Goal: Task Accomplishment & Management: Use online tool/utility

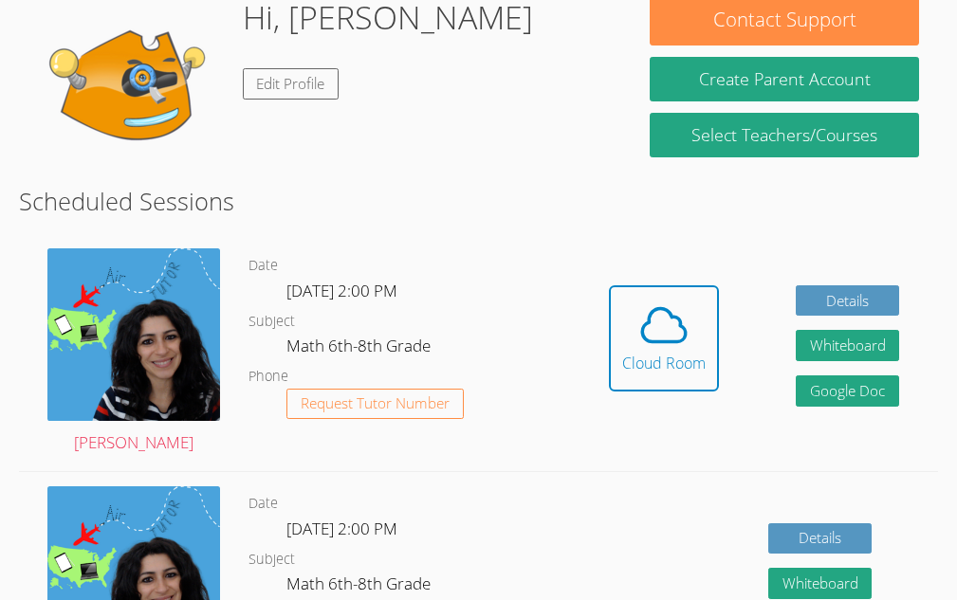
scroll to position [301, 0]
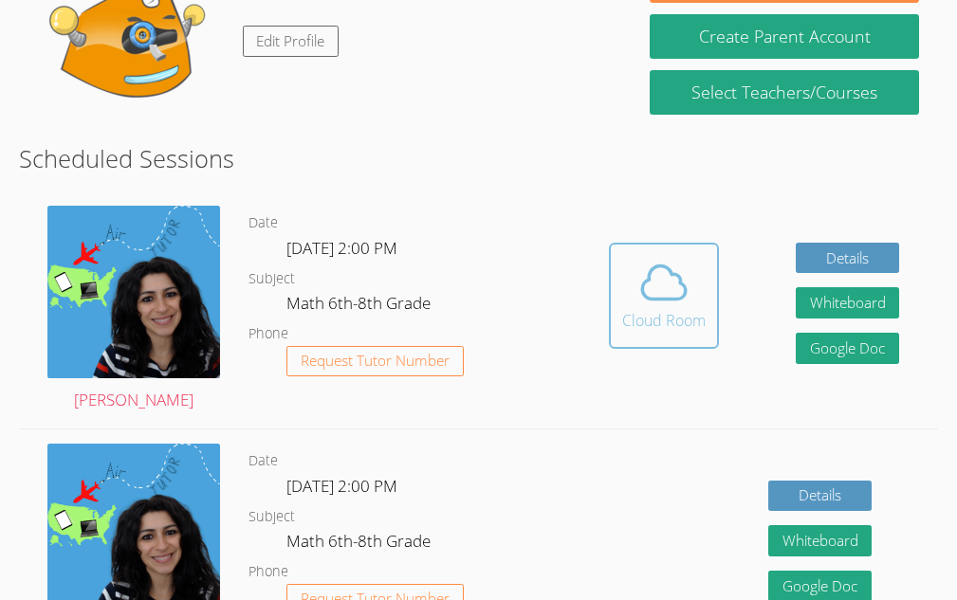
click at [659, 281] on icon at bounding box center [663, 282] width 53 height 53
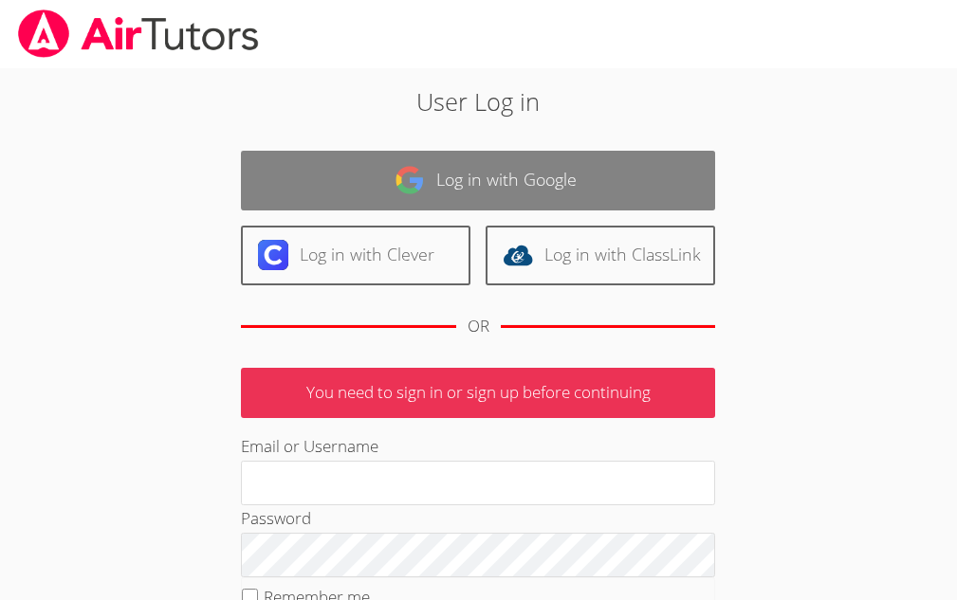
click at [539, 171] on link "Log in with Google" at bounding box center [478, 181] width 474 height 60
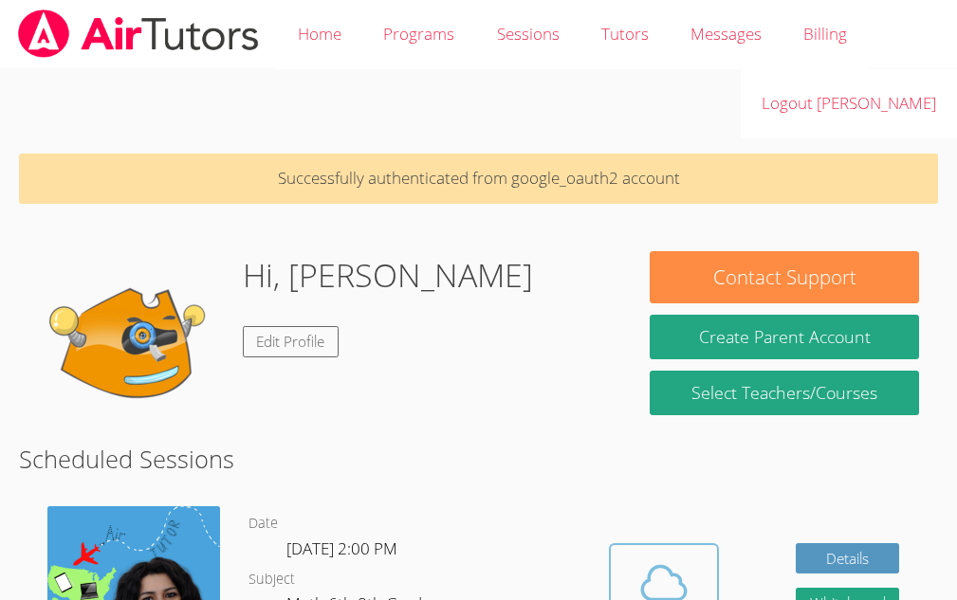
click at [648, 555] on button "Cloud Room" at bounding box center [664, 597] width 110 height 106
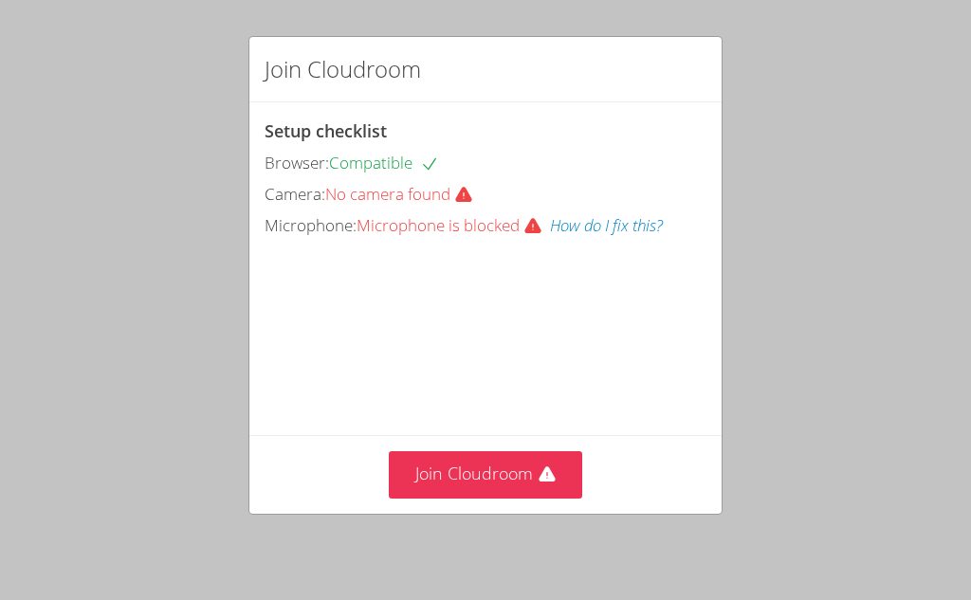
click at [648, 555] on div "Join Cloudroom Setup checklist Browser: Compatible Camera: No camera found Micr…" at bounding box center [485, 300] width 971 height 600
